Goal: Use online tool/utility: Utilize a website feature to perform a specific function

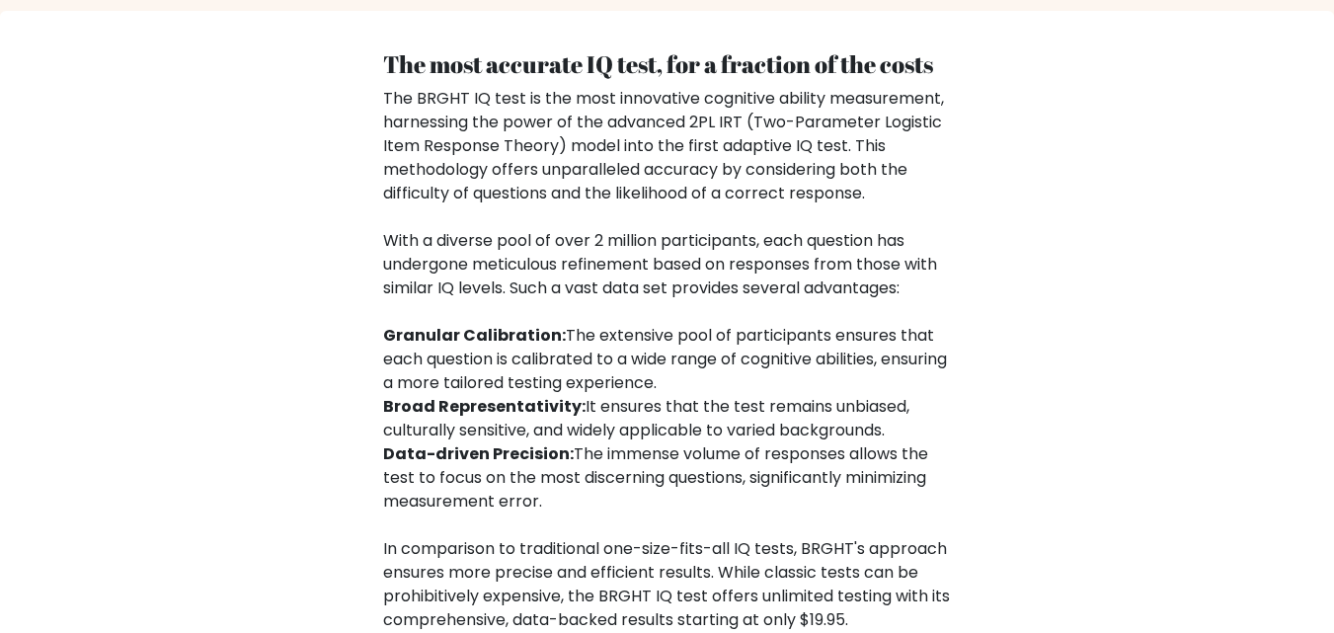
scroll to position [3319, 0]
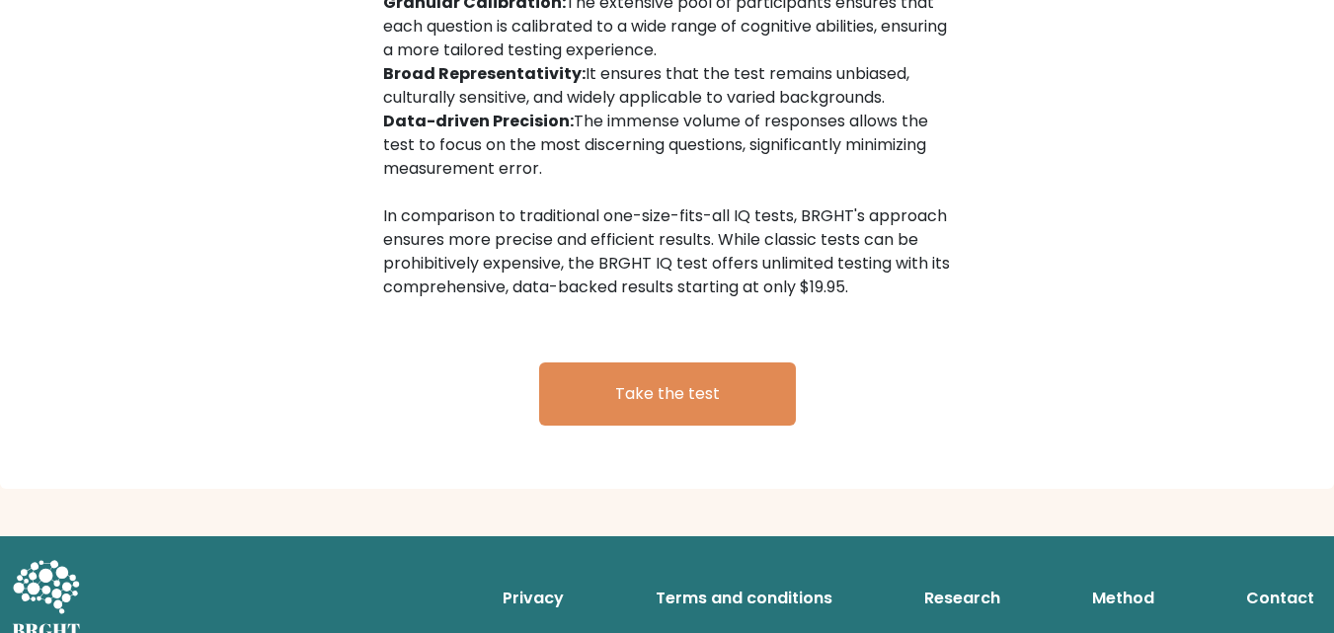
drag, startPoint x: 1348, startPoint y: 611, endPoint x: 1211, endPoint y: 72, distance: 556.4
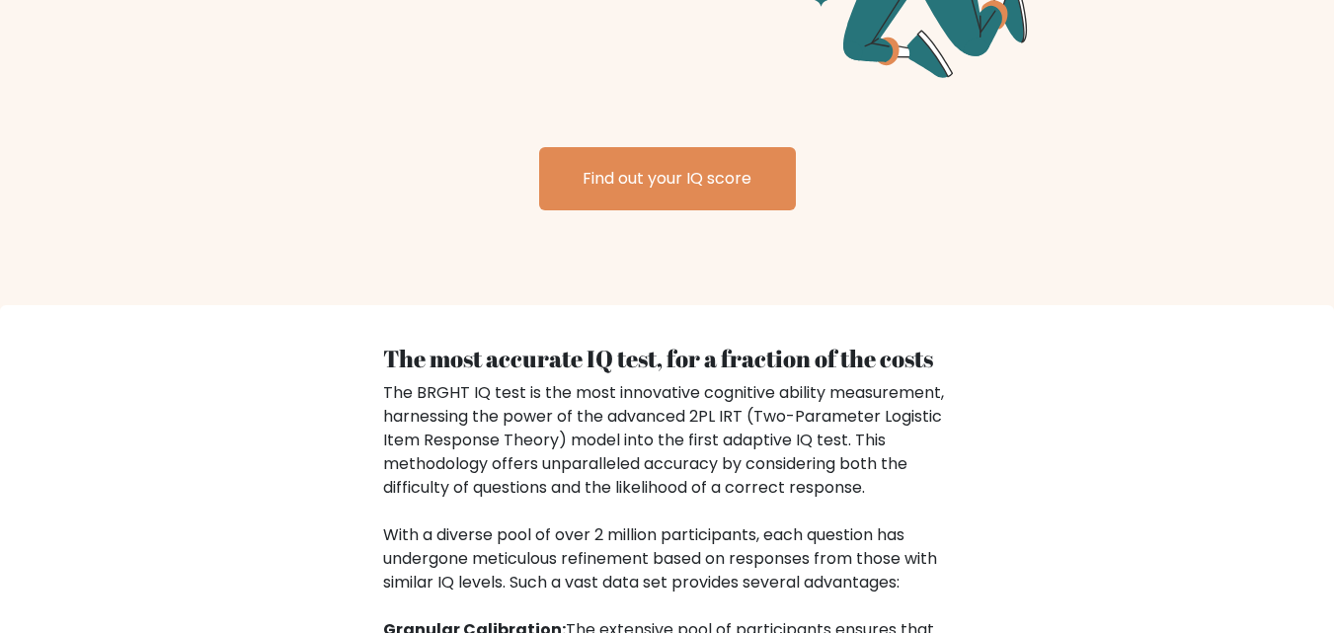
scroll to position [2555, 0]
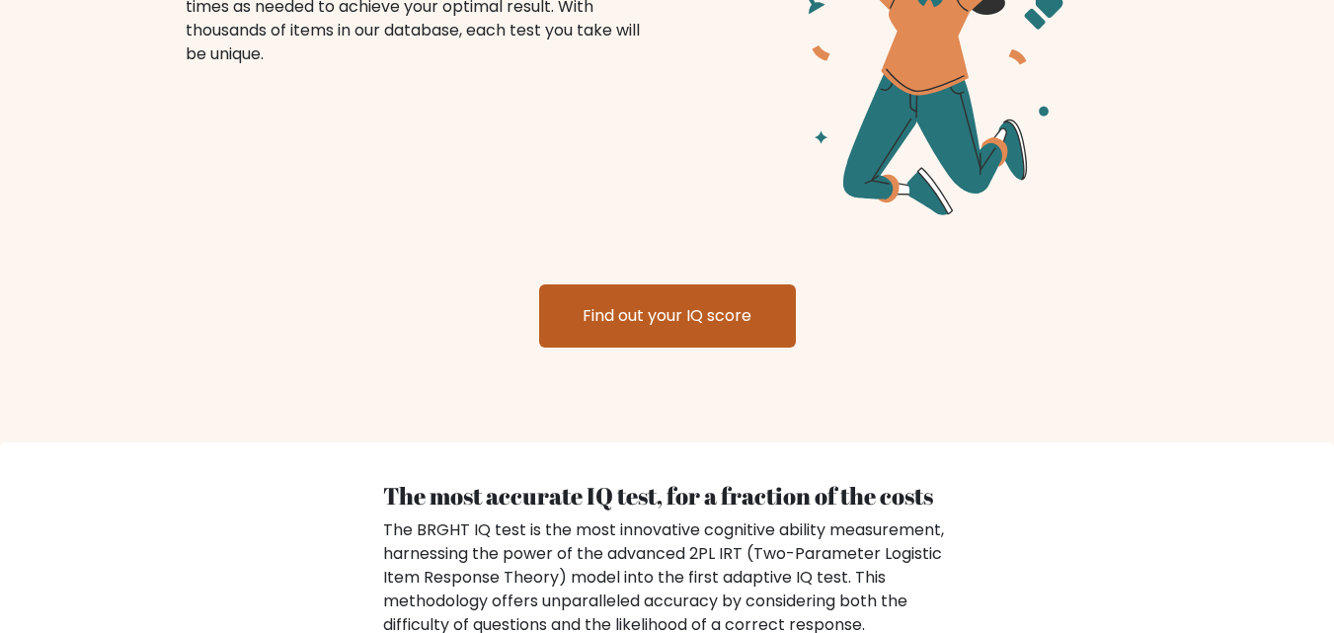
click at [690, 312] on link "Find out your IQ score" at bounding box center [667, 315] width 257 height 63
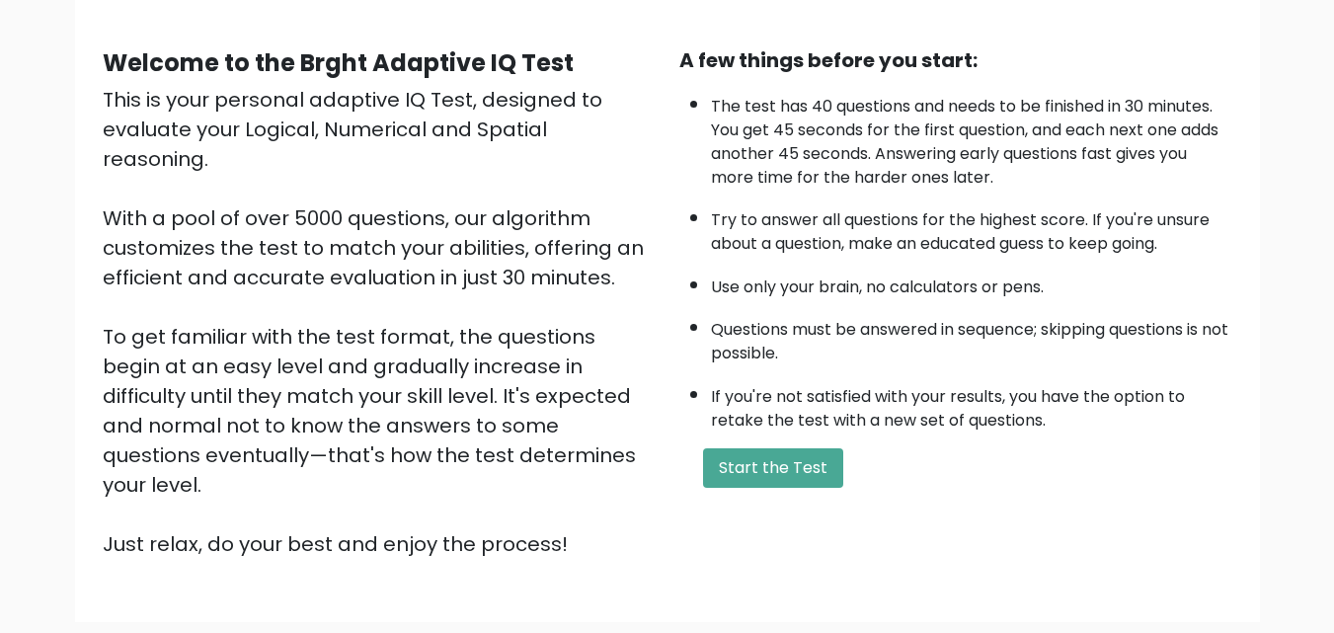
scroll to position [163, 0]
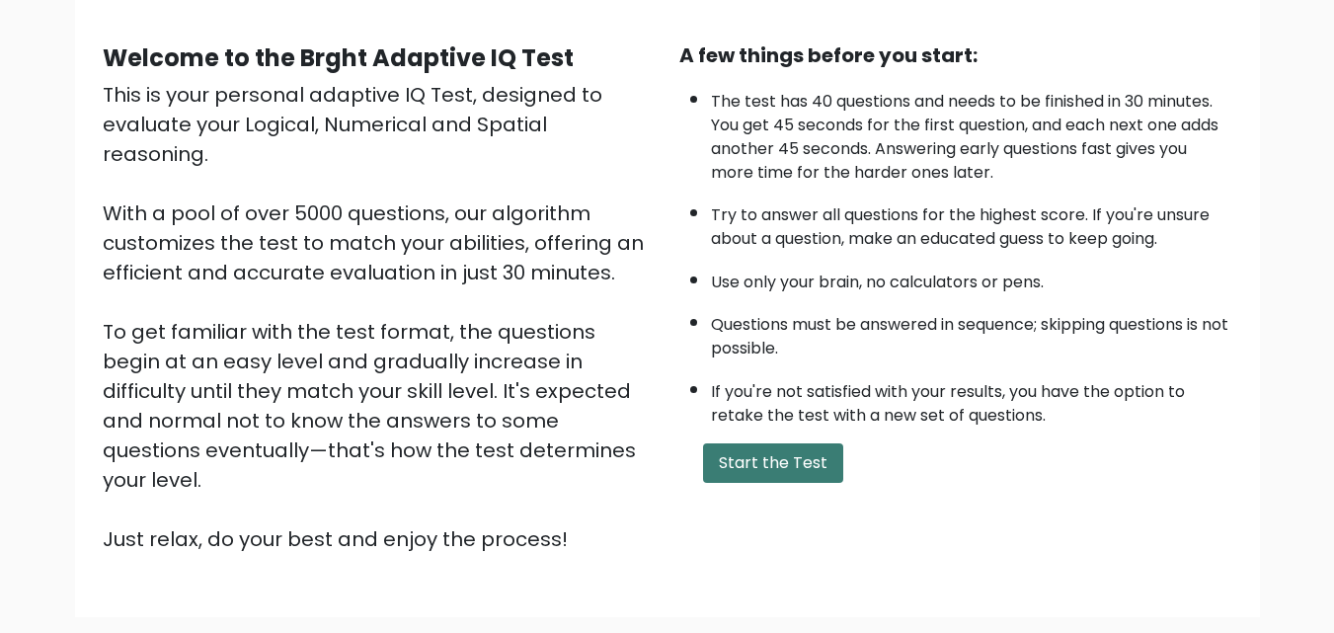
click at [782, 473] on button "Start the Test" at bounding box center [773, 463] width 140 height 40
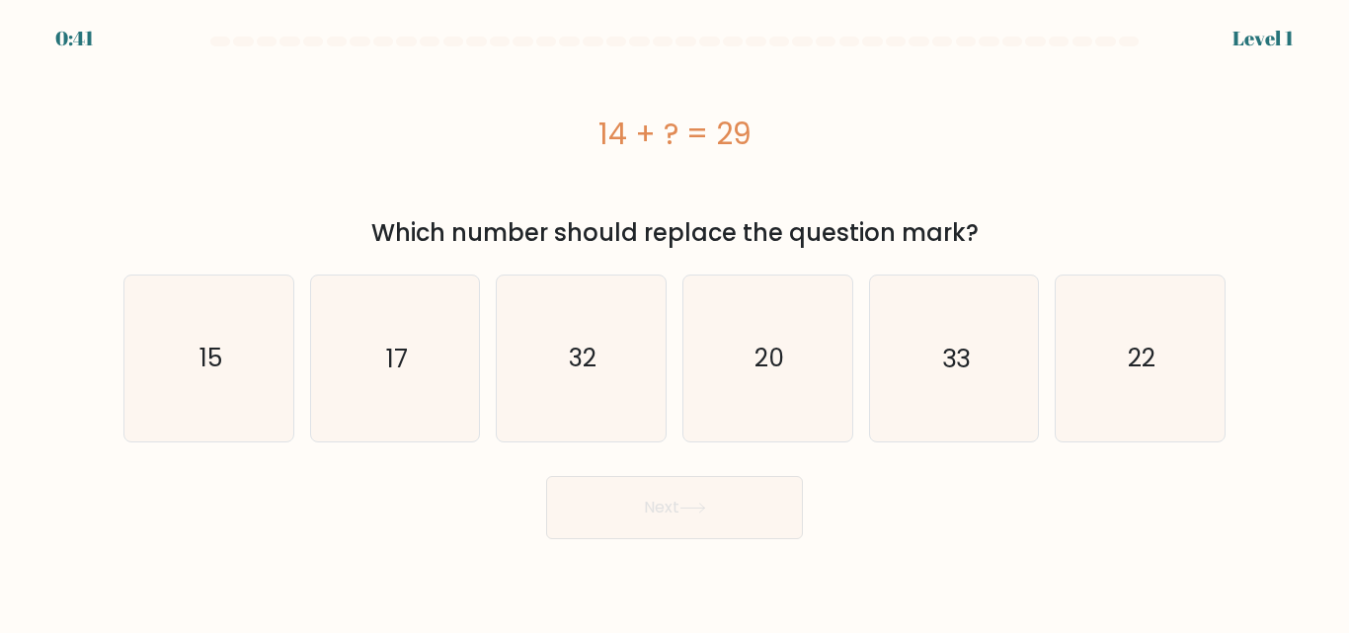
drag, startPoint x: 0, startPoint y: 0, endPoint x: 857, endPoint y: 672, distance: 1089.0
click at [857, 632] on html "0:41 Level 1" at bounding box center [674, 316] width 1349 height 633
click at [1114, 626] on body "0:35 Level 1 a." at bounding box center [674, 316] width 1349 height 633
click at [1135, 623] on body "0:35 Level 1 a." at bounding box center [674, 316] width 1349 height 633
drag, startPoint x: 1341, startPoint y: 216, endPoint x: 1348, endPoint y: -30, distance: 246.0
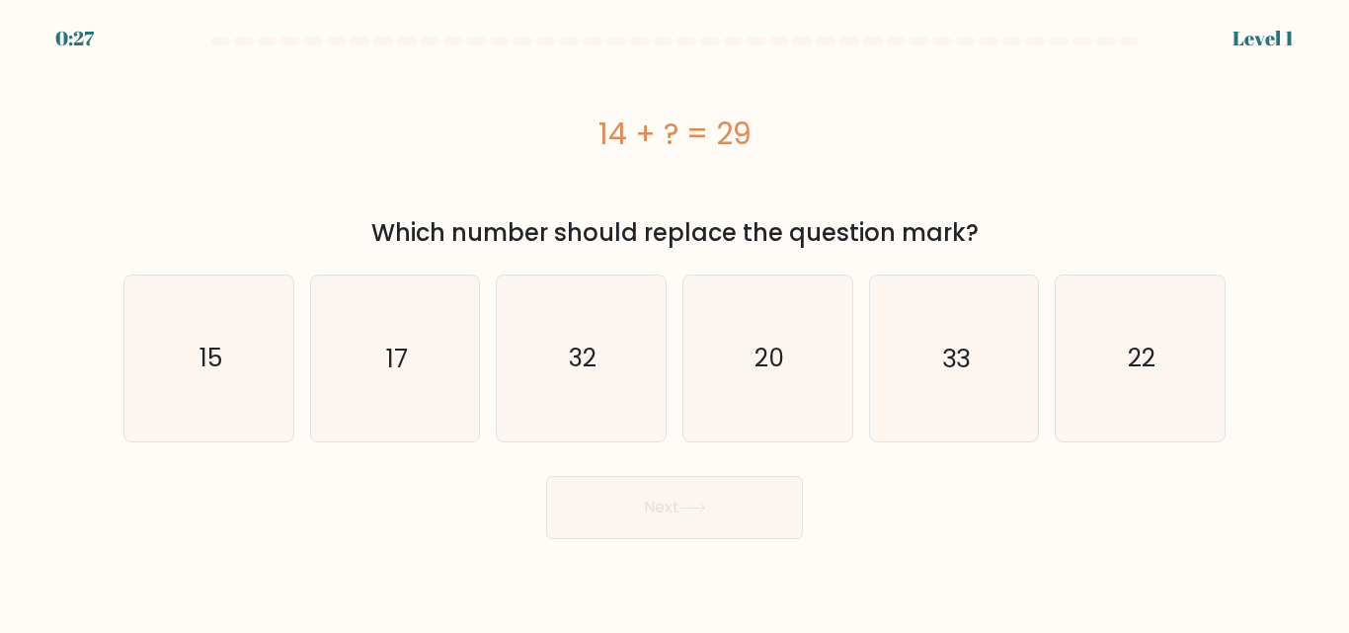
click at [1348, 0] on html "0:27 Level 1" at bounding box center [674, 316] width 1349 height 633
